Goal: Navigation & Orientation: Find specific page/section

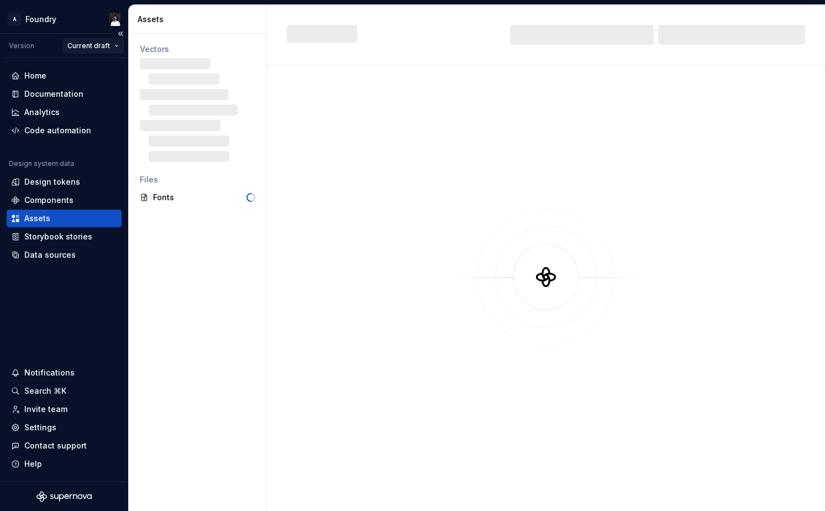
click at [111, 44] on html "A Foundry Version Current draft Home Documentation Analytics Code automation De…" at bounding box center [412, 255] width 825 height 511
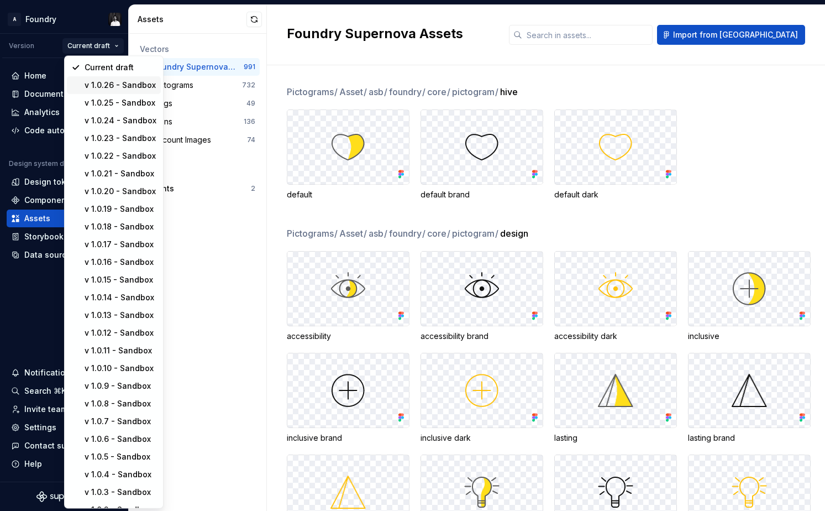
click at [121, 86] on div "v 1.0.26 - Sandbox" at bounding box center [121, 85] width 72 height 11
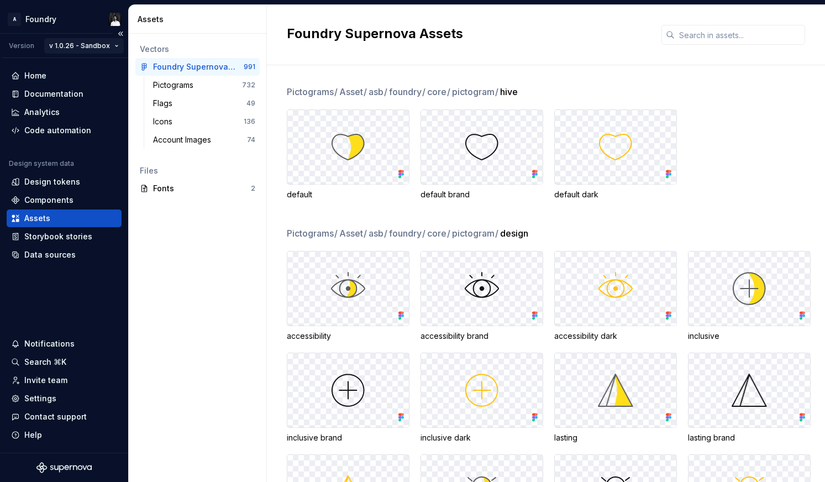
click at [111, 40] on html "A Foundry Version v 1.0.26 - Sandbox Home Documentation Analytics Code automati…" at bounding box center [412, 241] width 825 height 482
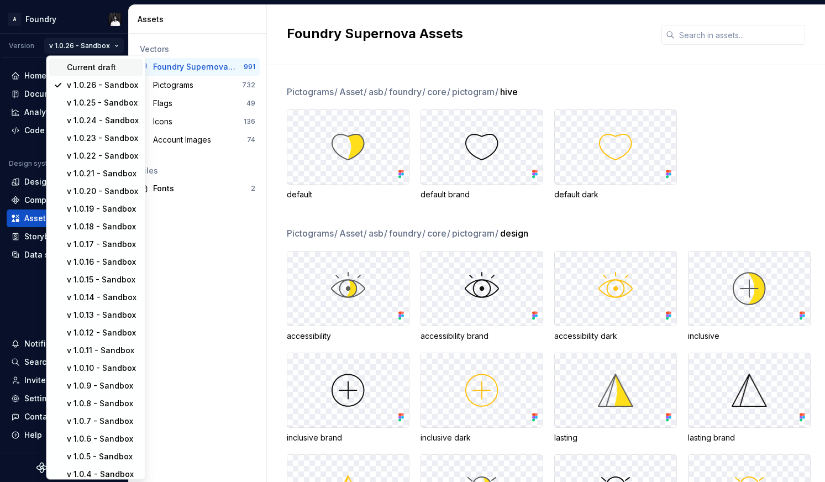
click at [91, 68] on div "Current draft" at bounding box center [103, 67] width 72 height 11
